Goal: Task Accomplishment & Management: Manage account settings

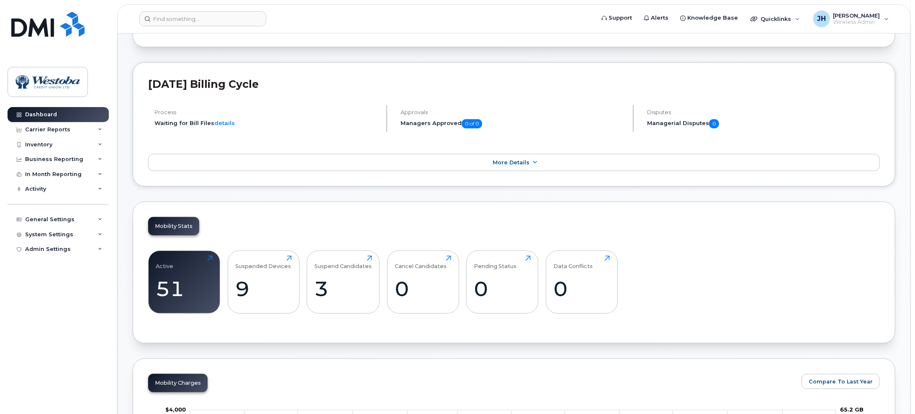
scroll to position [126, 0]
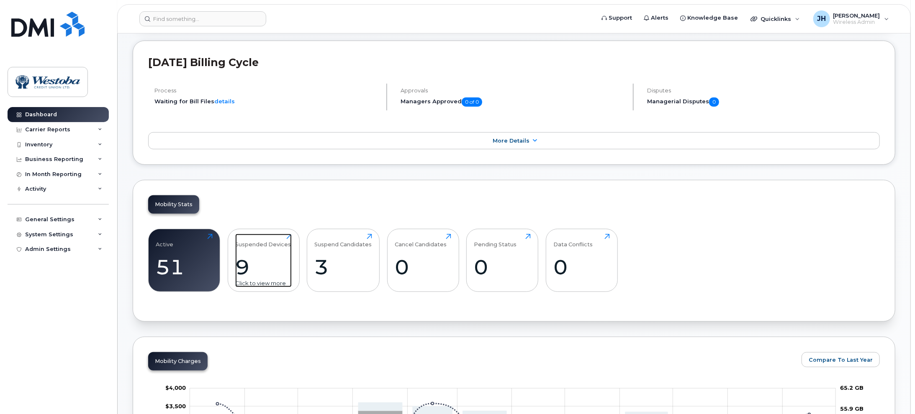
click at [263, 253] on div "Suspended Devices 9 Click to view more" at bounding box center [263, 261] width 57 height 54
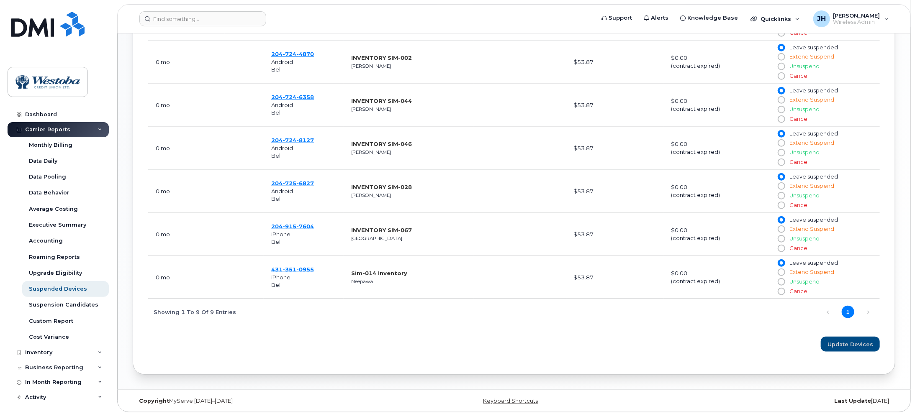
scroll to position [514, 0]
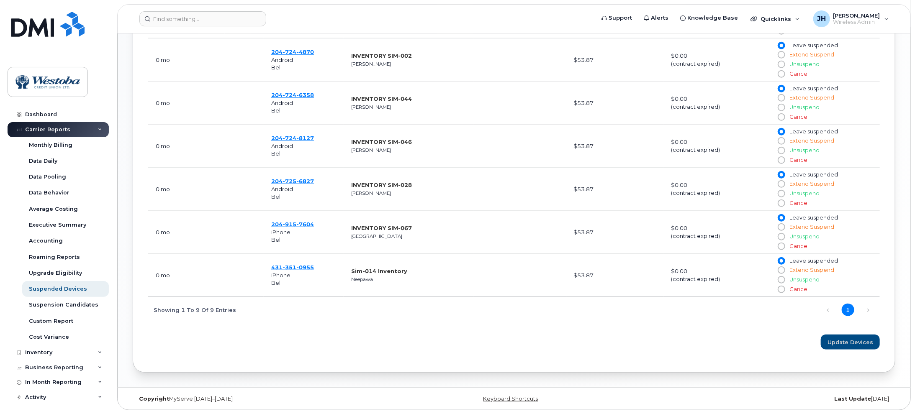
click at [781, 280] on input "Unsuspend" at bounding box center [781, 280] width 7 height 7
radio input "true"
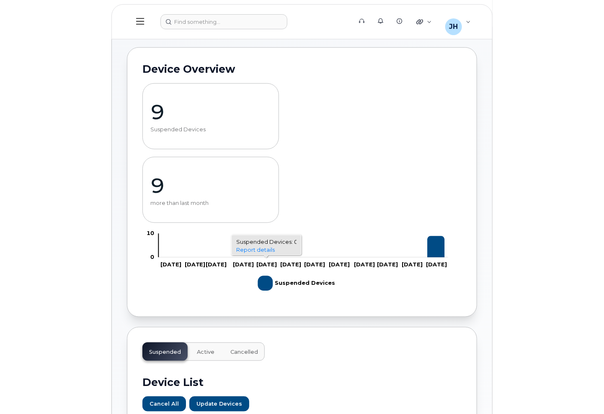
scroll to position [0, 0]
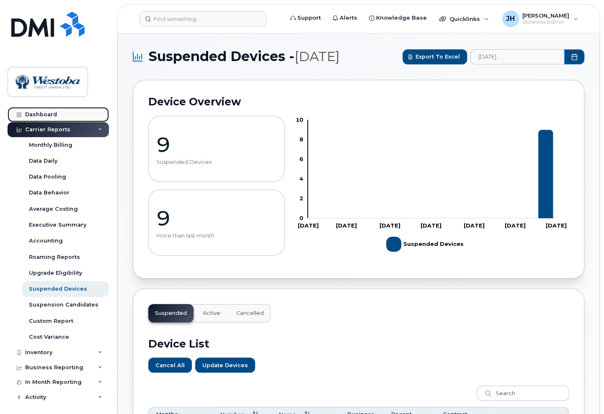
click at [35, 111] on div "Dashboard" at bounding box center [41, 114] width 32 height 7
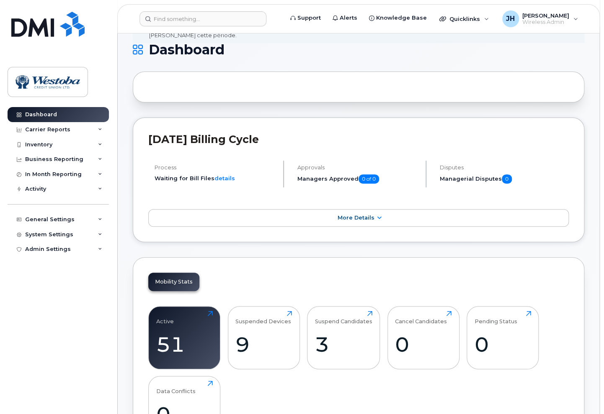
scroll to position [42, 0]
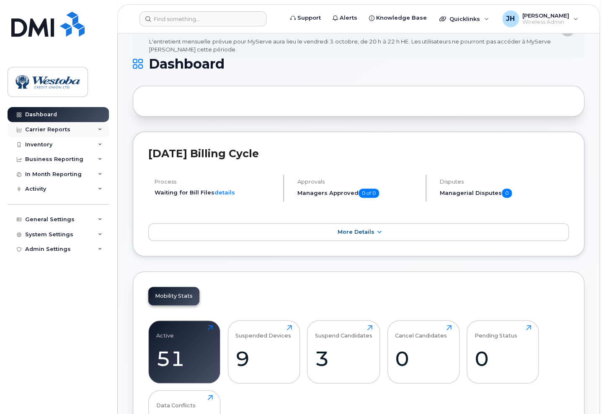
click at [55, 128] on div "Carrier Reports" at bounding box center [47, 129] width 45 height 7
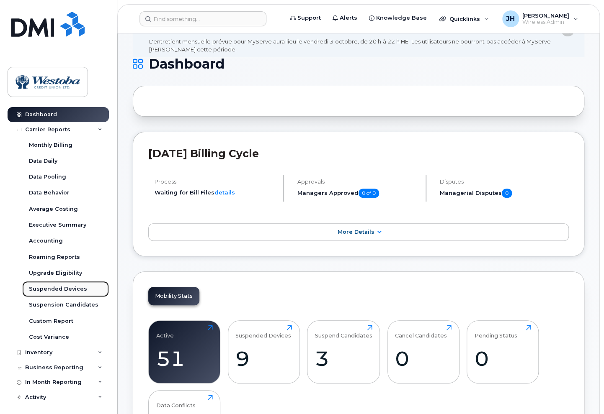
click at [54, 288] on div "Suspended Devices" at bounding box center [58, 289] width 58 height 8
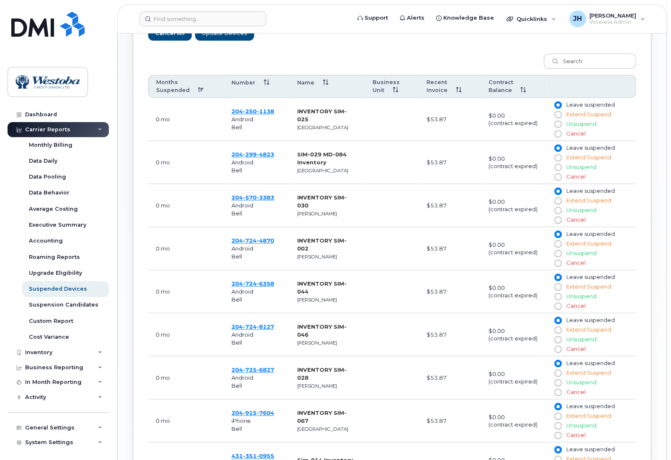
scroll to position [349, 0]
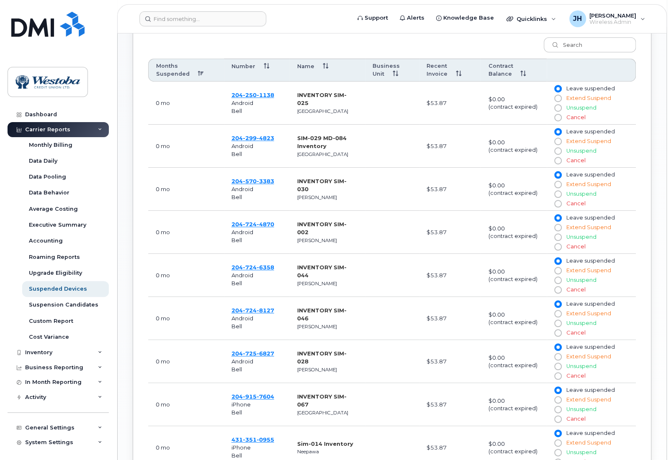
click at [557, 326] on input "Unsuspend" at bounding box center [557, 323] width 7 height 7
radio input "true"
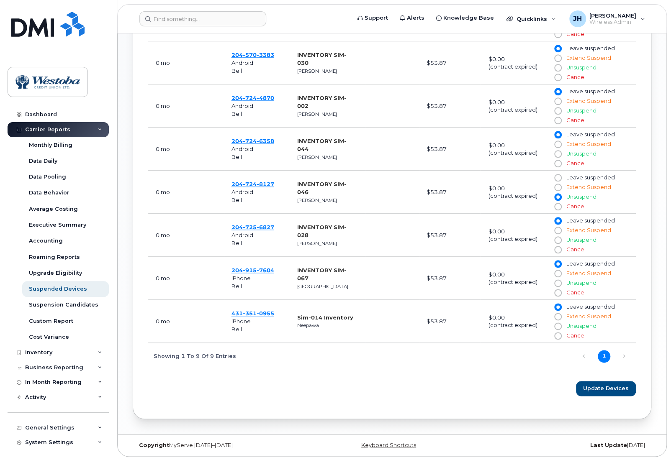
scroll to position [482, 0]
click at [46, 351] on div "Inventory" at bounding box center [38, 353] width 27 height 7
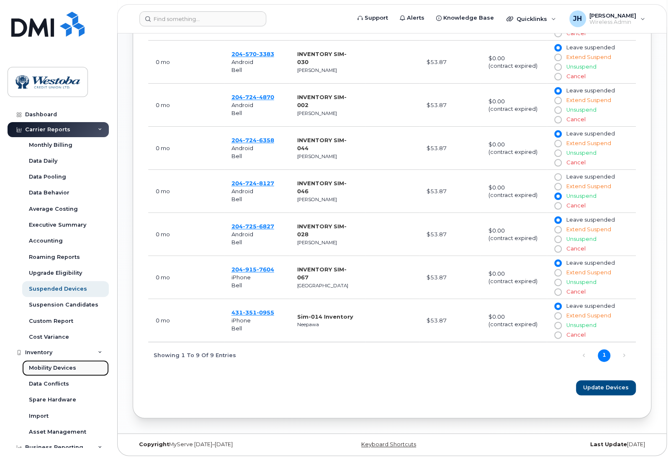
click at [45, 370] on div "Mobility Devices" at bounding box center [52, 369] width 47 height 8
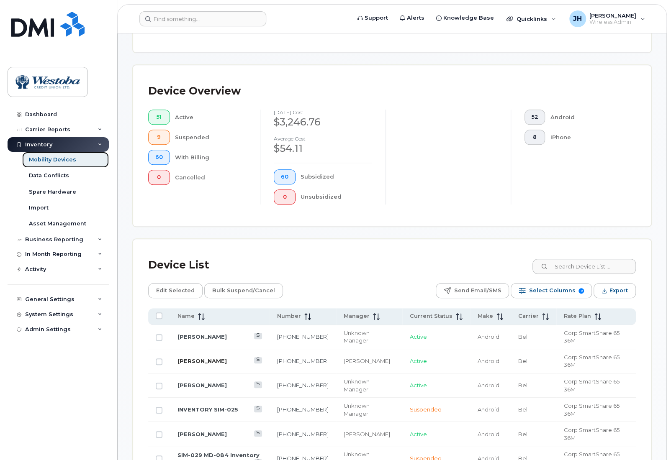
scroll to position [279, 0]
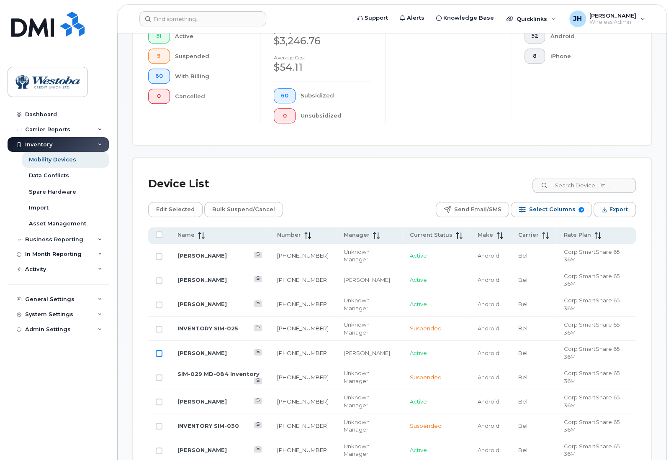
click at [157, 350] on input "Row Unselected" at bounding box center [159, 353] width 7 height 7
checkbox input "true"
click at [208, 350] on link "[PERSON_NAME]" at bounding box center [201, 353] width 49 height 7
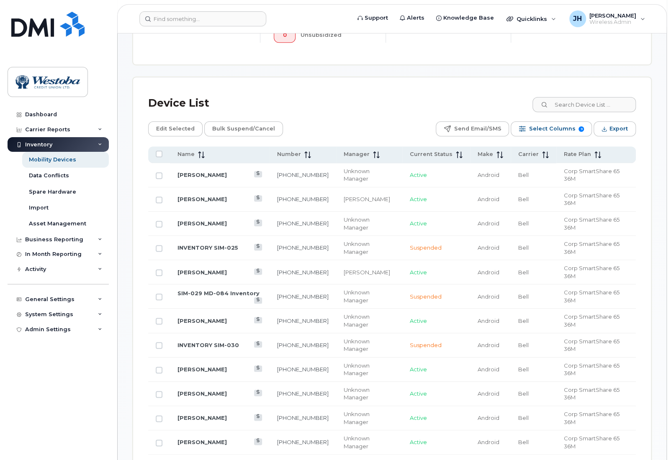
scroll to position [372, 0]
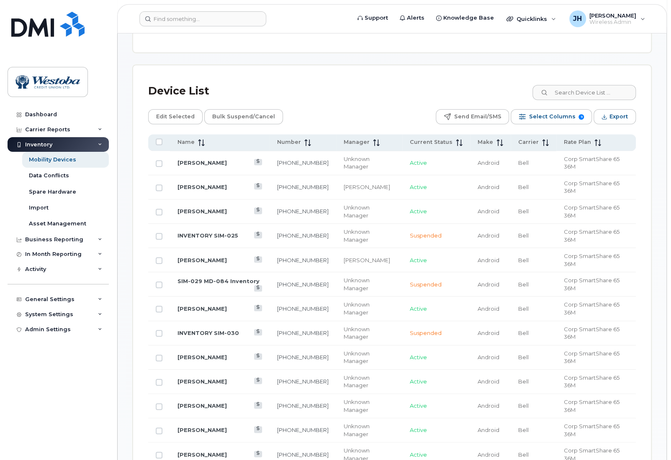
click at [330, 84] on div "Device List" at bounding box center [392, 91] width 488 height 22
